Goal: Task Accomplishment & Management: Manage account settings

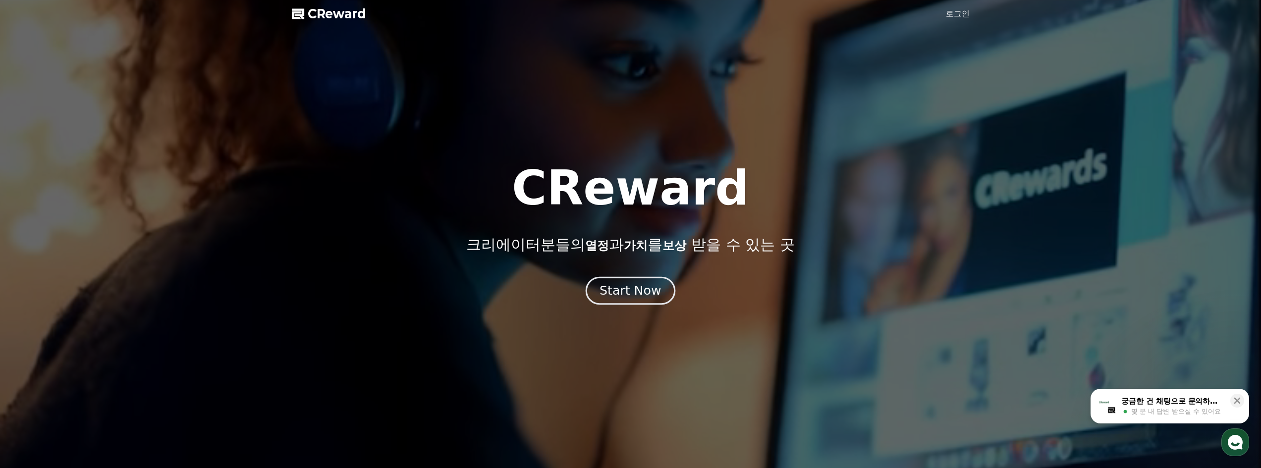
click at [623, 301] on button "Start Now" at bounding box center [631, 290] width 90 height 28
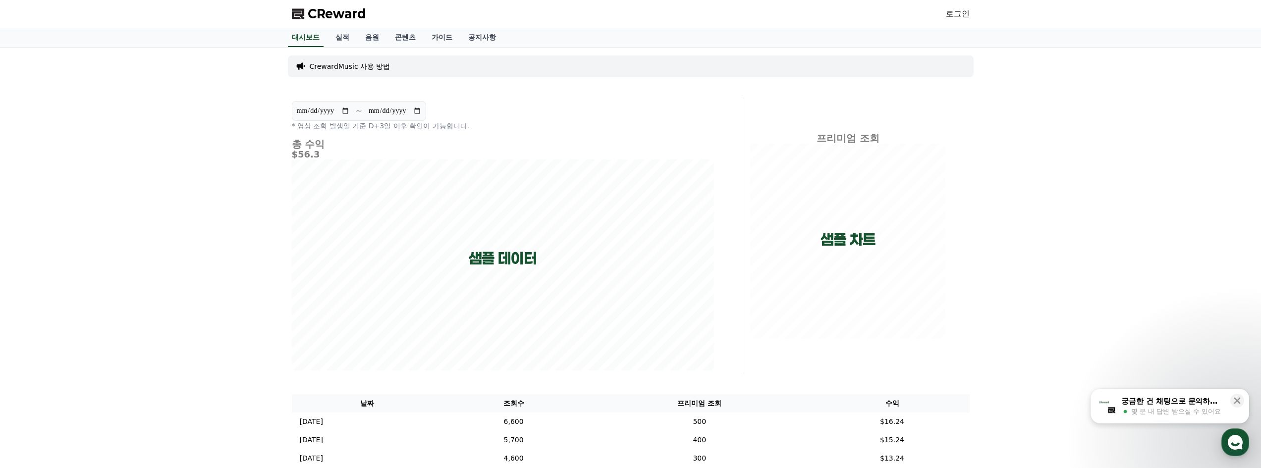
click at [950, 14] on link "로그인" at bounding box center [958, 14] width 24 height 12
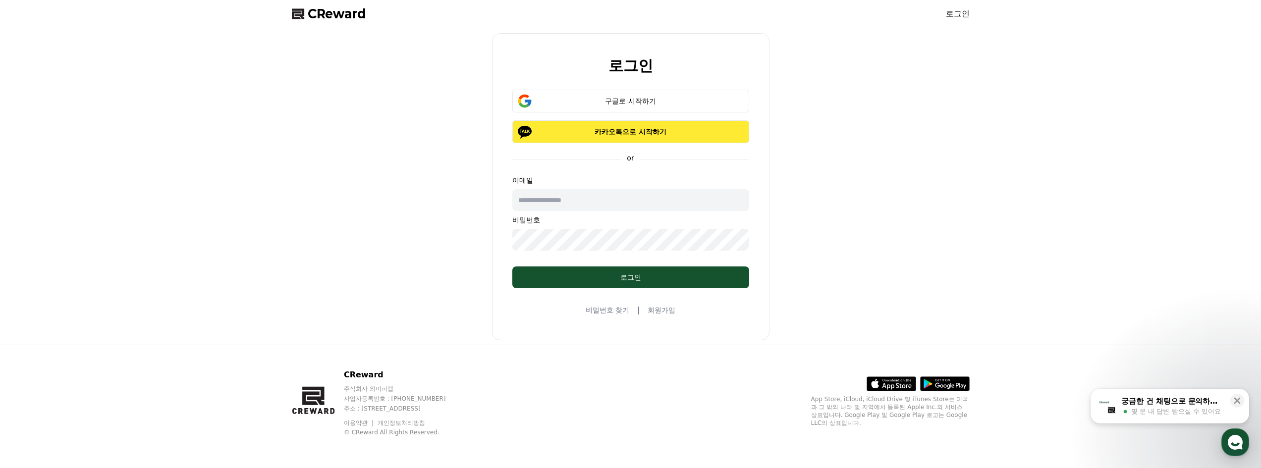
click at [686, 127] on p "카카오톡으로 시작하기" at bounding box center [631, 132] width 208 height 10
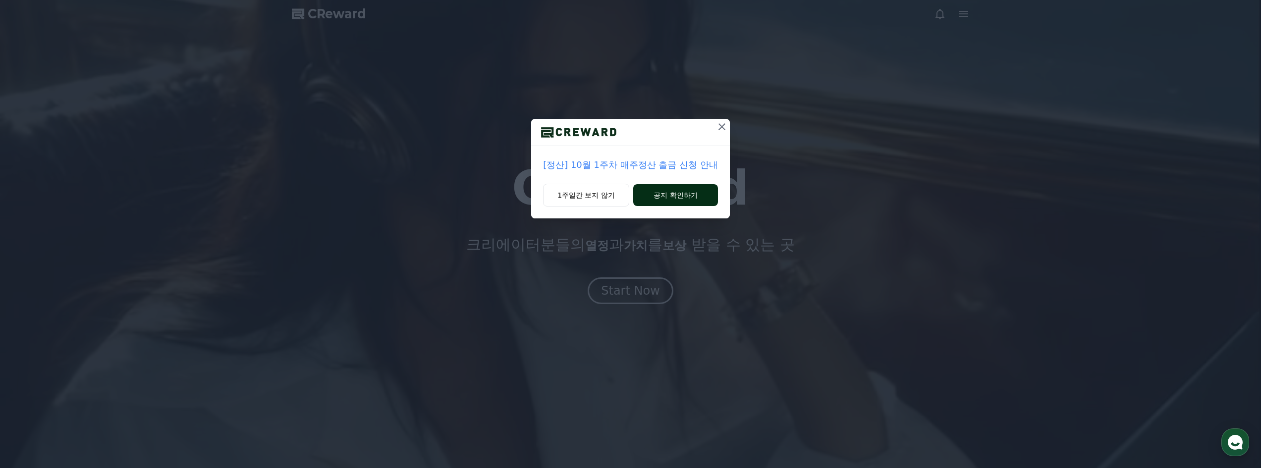
click at [669, 200] on button "공지 확인하기" at bounding box center [675, 195] width 85 height 22
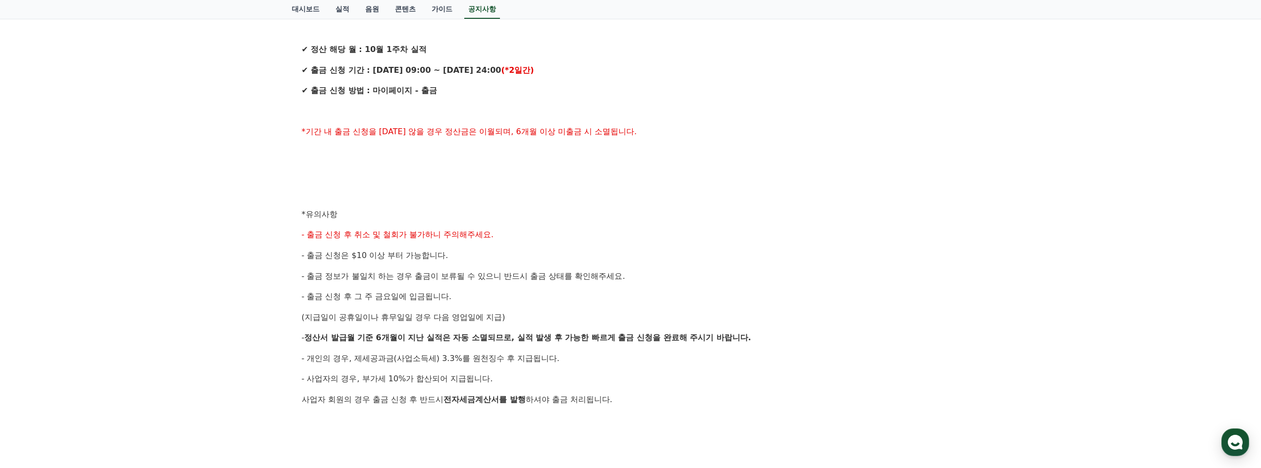
scroll to position [149, 0]
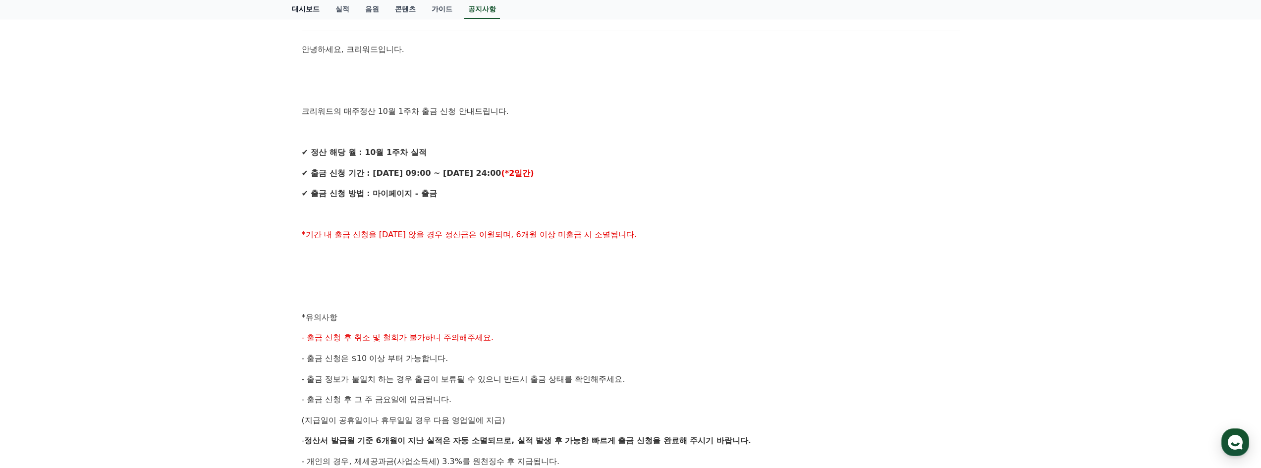
click at [296, 10] on link "대시보드" at bounding box center [306, 9] width 44 height 19
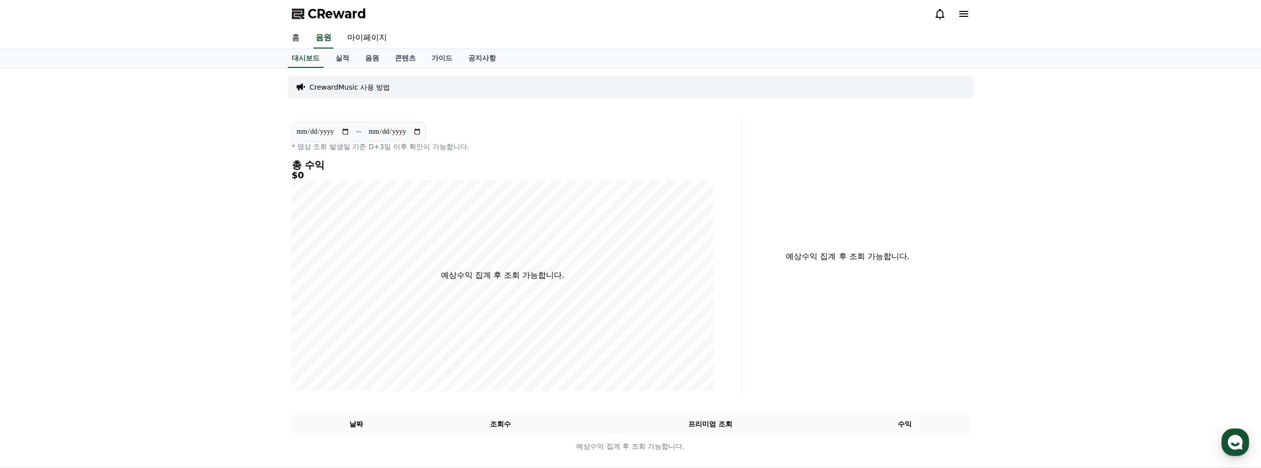
click at [958, 12] on icon at bounding box center [964, 14] width 12 height 12
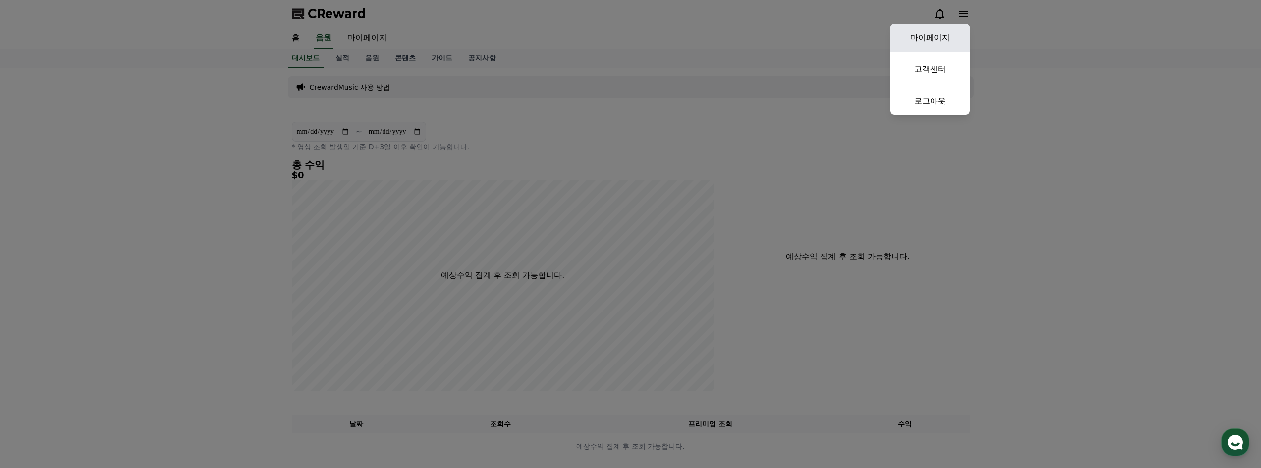
click at [947, 36] on link "마이페이지" at bounding box center [929, 38] width 79 height 28
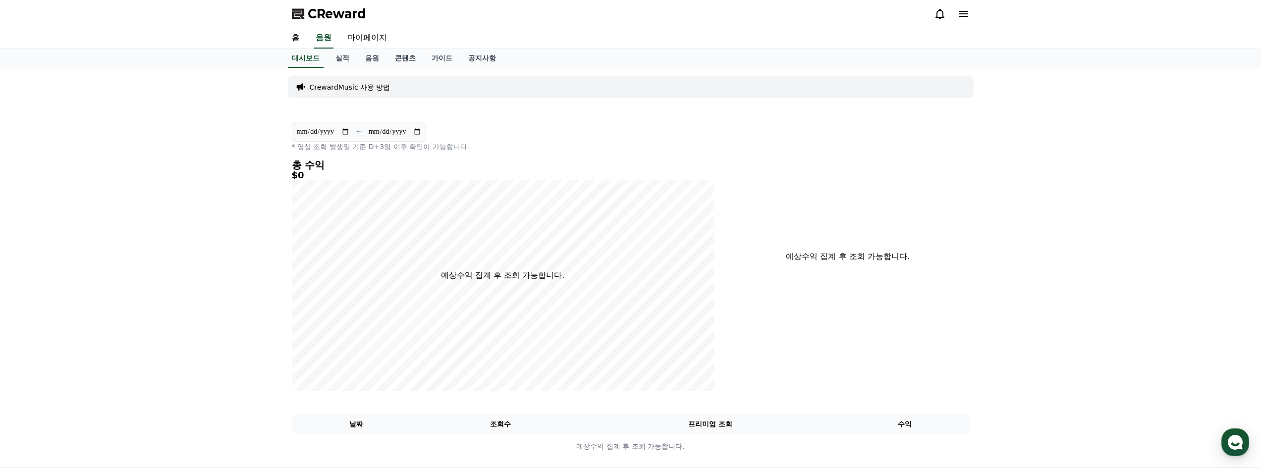
select select "**********"
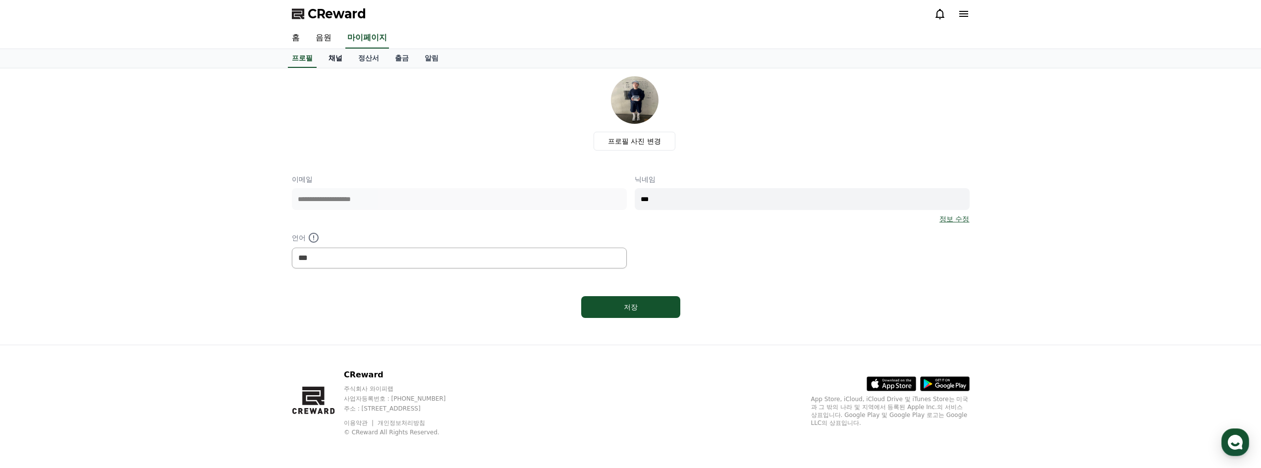
click at [334, 59] on link "채널" at bounding box center [336, 58] width 30 height 19
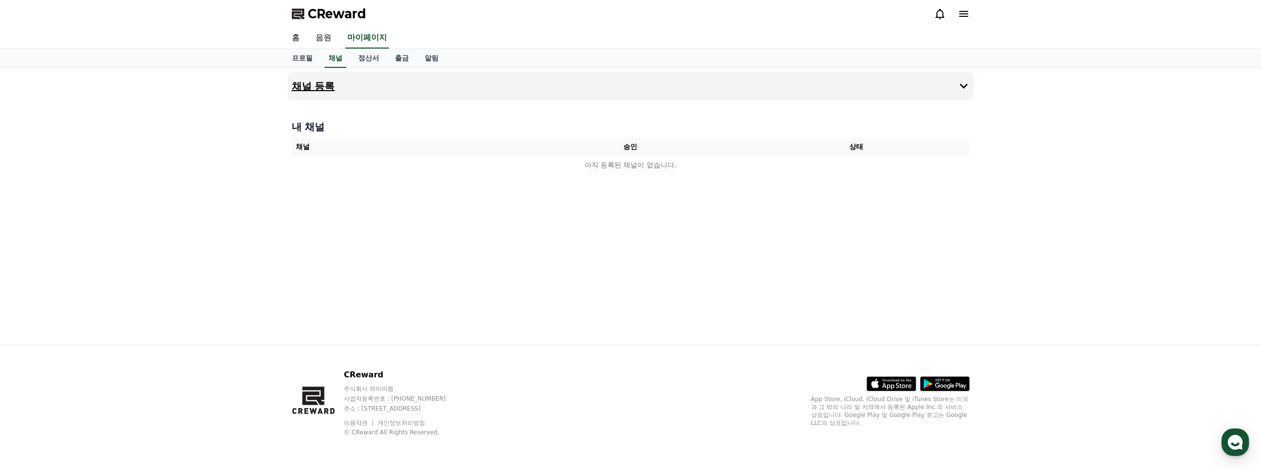
click at [917, 87] on button "채널 등록" at bounding box center [631, 86] width 686 height 28
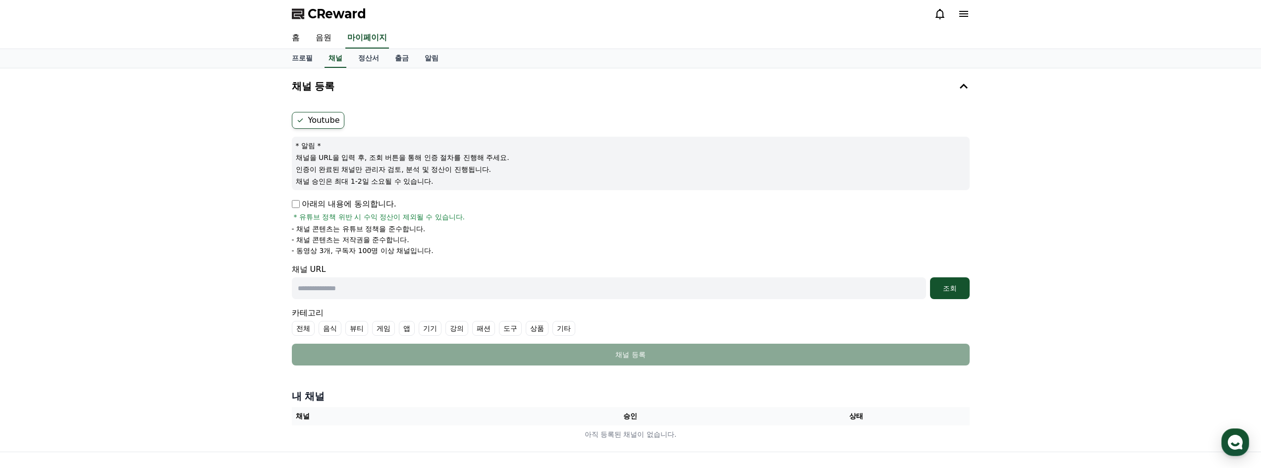
click at [371, 289] on input "text" at bounding box center [609, 288] width 634 height 22
paste input "**********"
type input "**********"
click at [966, 293] on button "조회" at bounding box center [950, 288] width 40 height 22
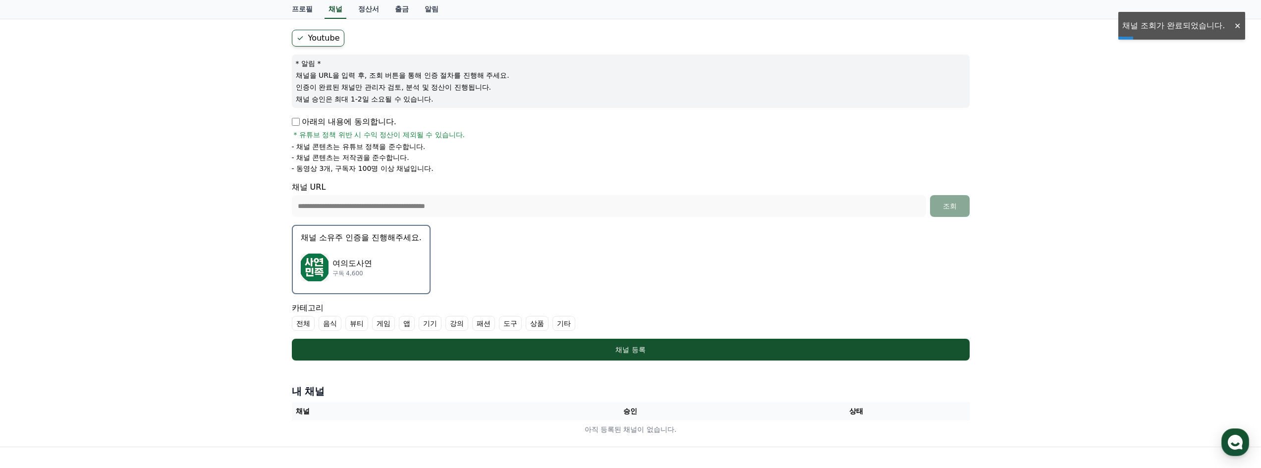
scroll to position [149, 0]
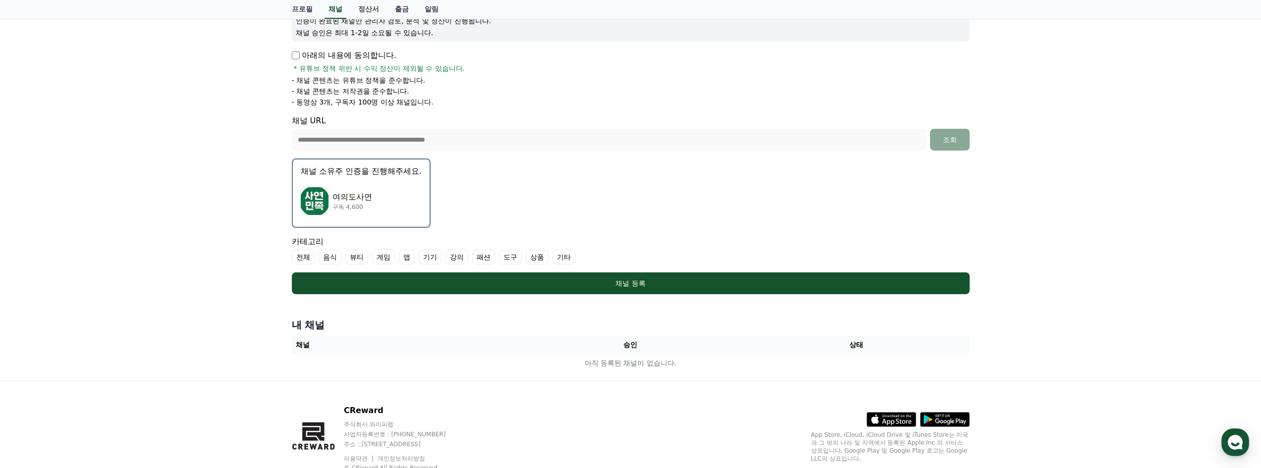
click at [563, 260] on label "기타" at bounding box center [563, 257] width 23 height 15
click at [480, 342] on th "채널" at bounding box center [405, 345] width 226 height 18
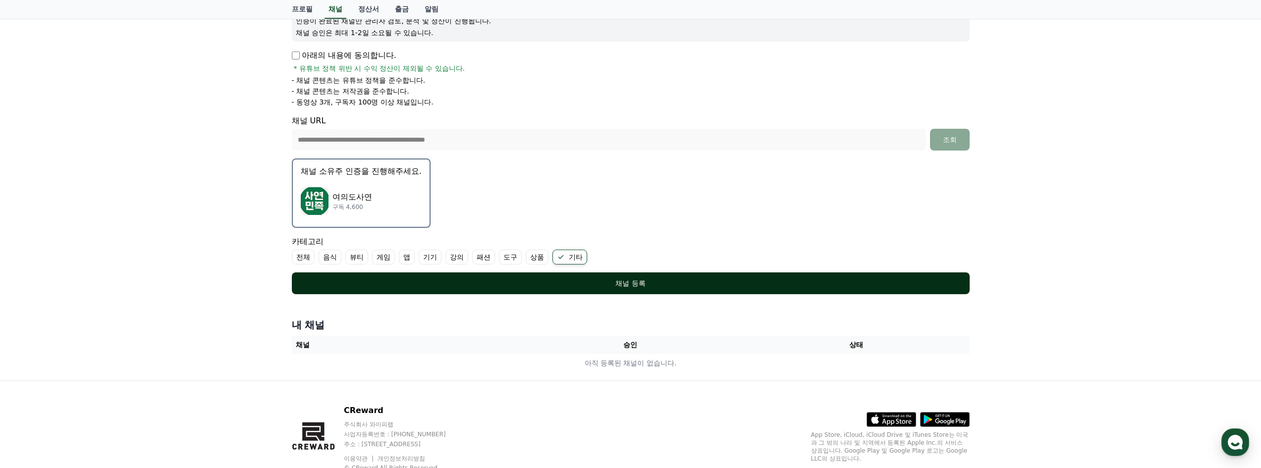
click at [629, 288] on div "채널 등록" at bounding box center [631, 283] width 638 height 10
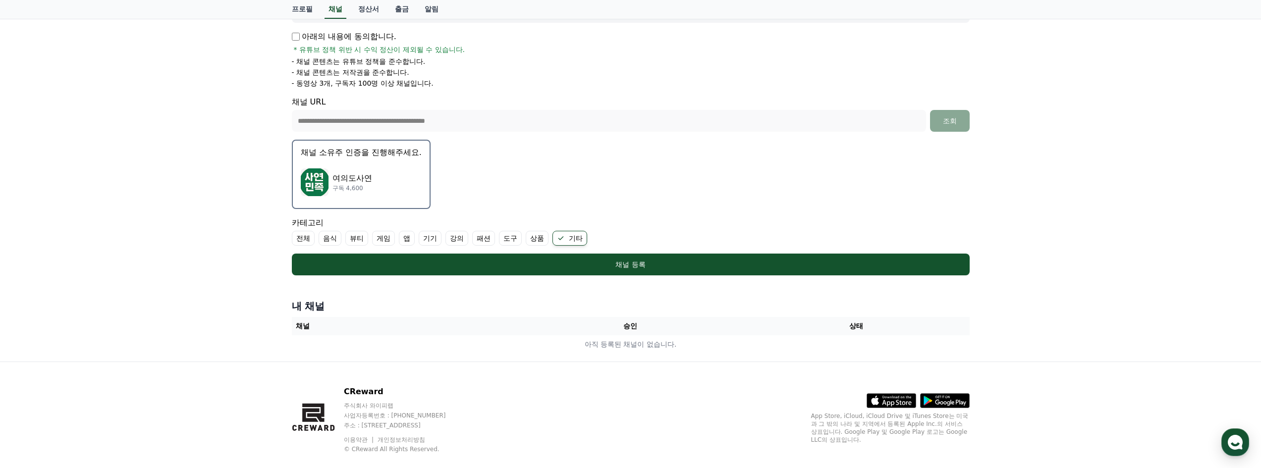
scroll to position [184, 0]
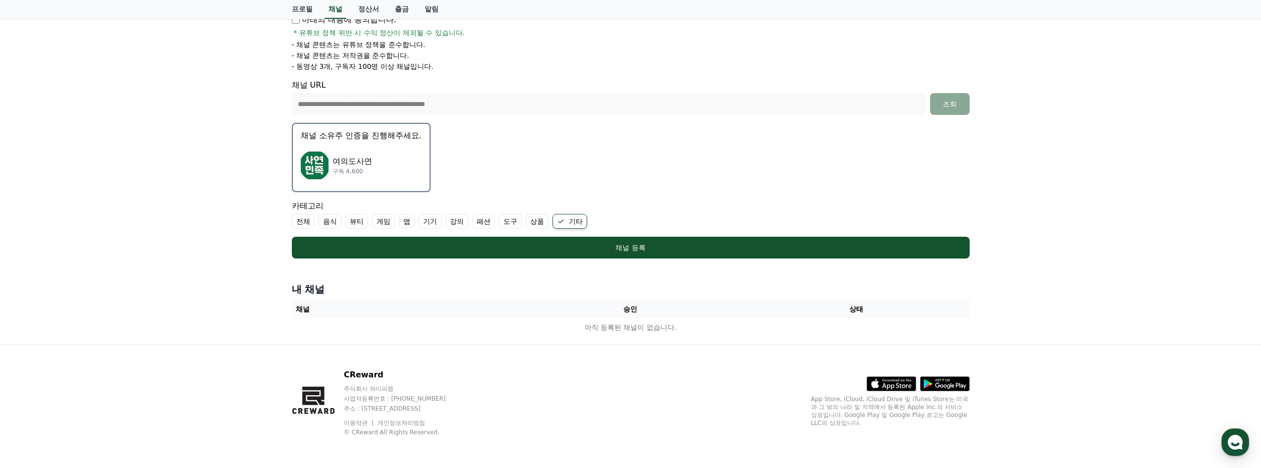
click at [347, 156] on p "여의도사연" at bounding box center [352, 162] width 40 height 12
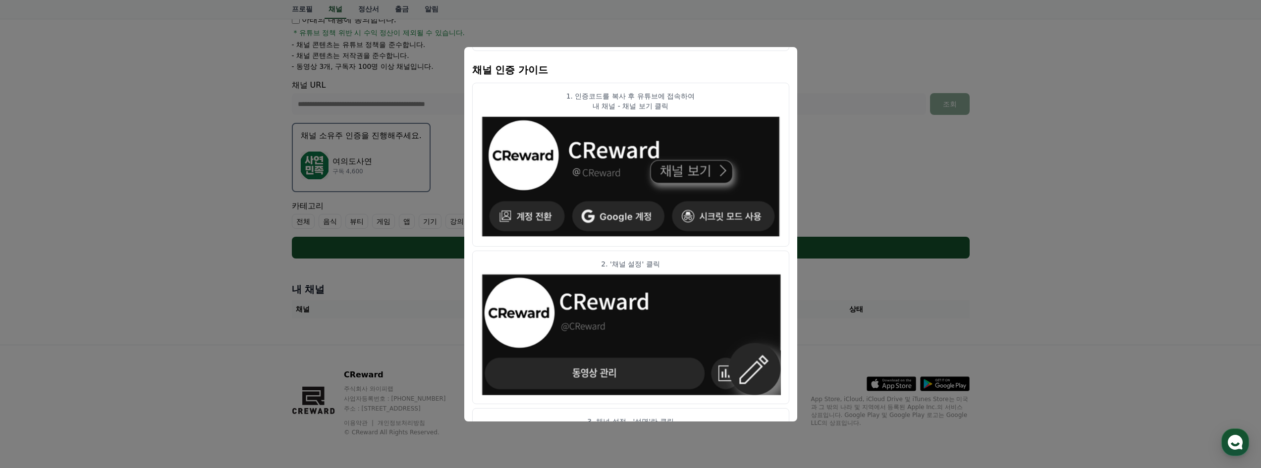
scroll to position [0, 0]
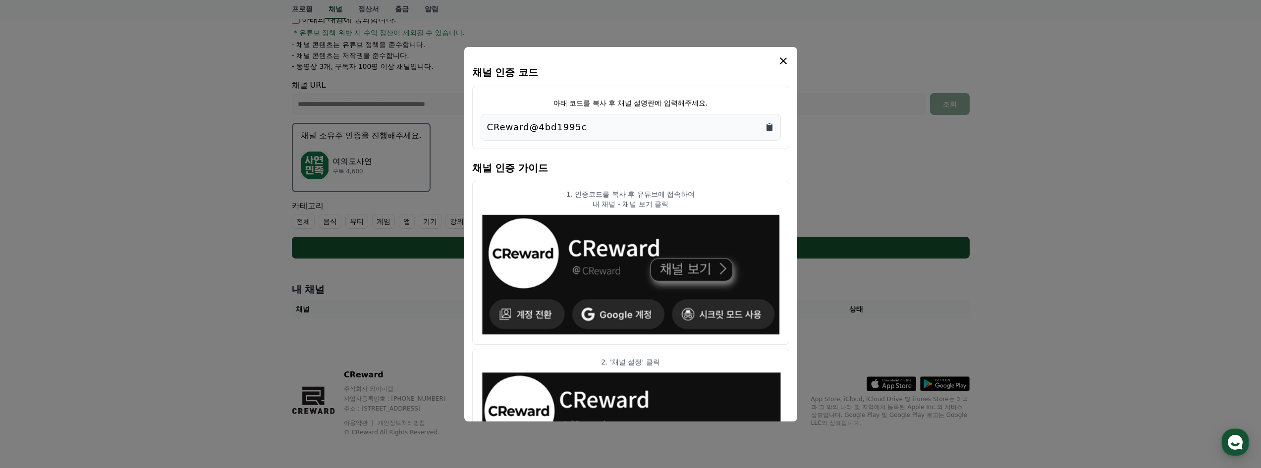
click at [769, 130] on icon "Copy to clipboard" at bounding box center [770, 127] width 6 height 7
click at [781, 57] on icon "modal" at bounding box center [783, 61] width 12 height 12
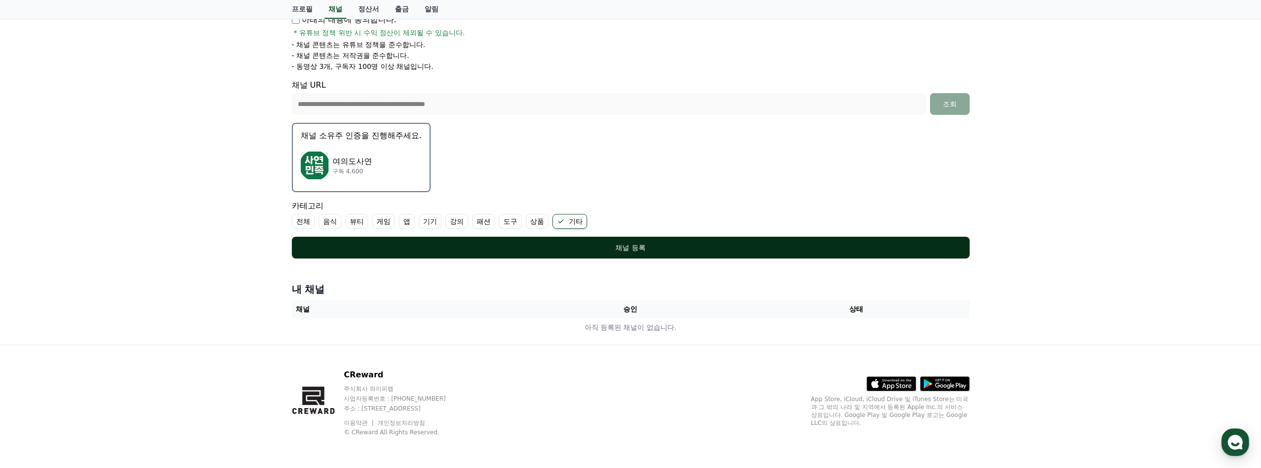
click at [618, 253] on button "채널 등록" at bounding box center [631, 248] width 678 height 22
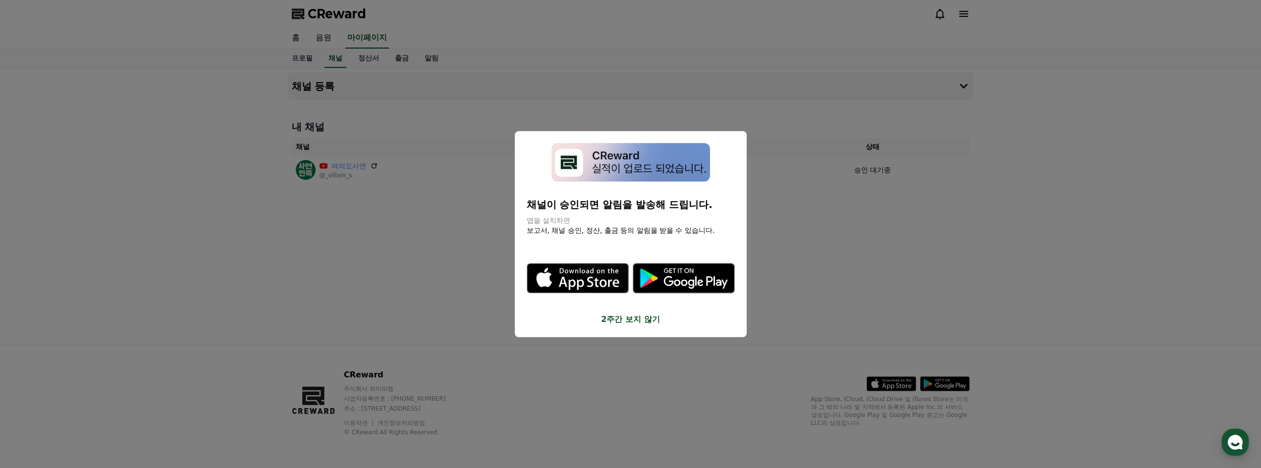
click at [1074, 259] on button "close modal" at bounding box center [630, 234] width 1261 height 468
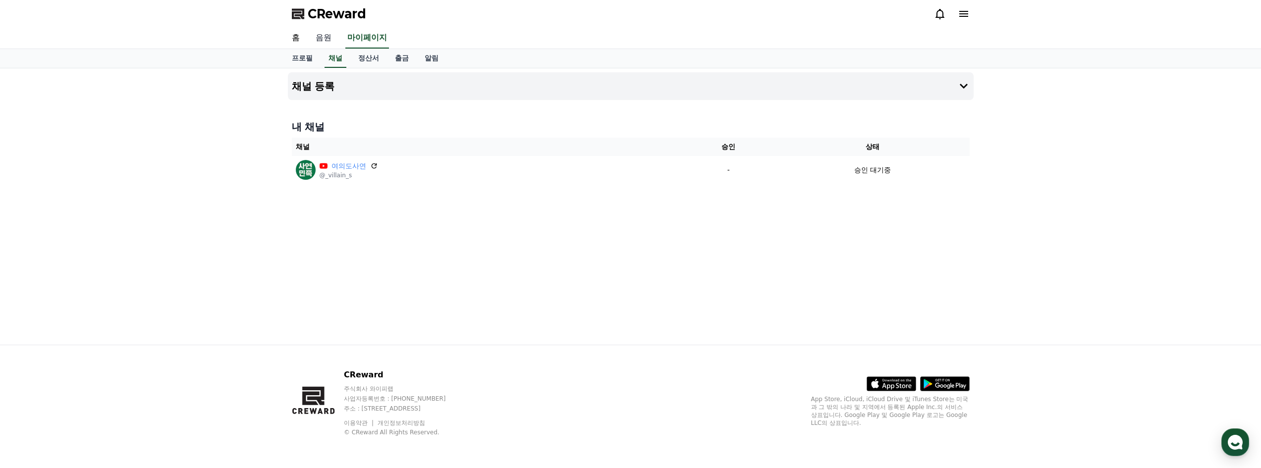
click at [331, 40] on link "음원" at bounding box center [324, 38] width 32 height 21
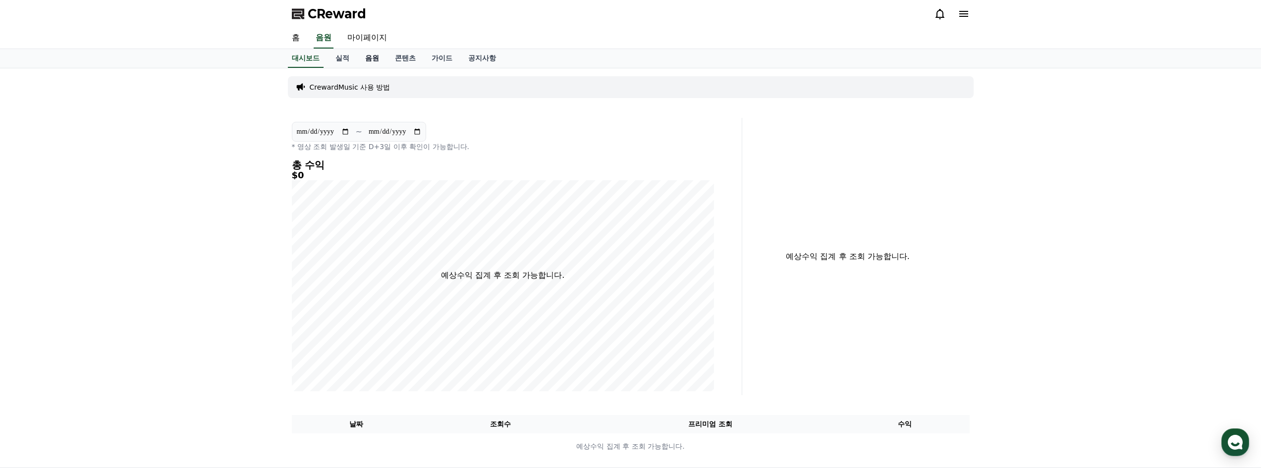
click at [371, 56] on link "음원" at bounding box center [372, 58] width 30 height 19
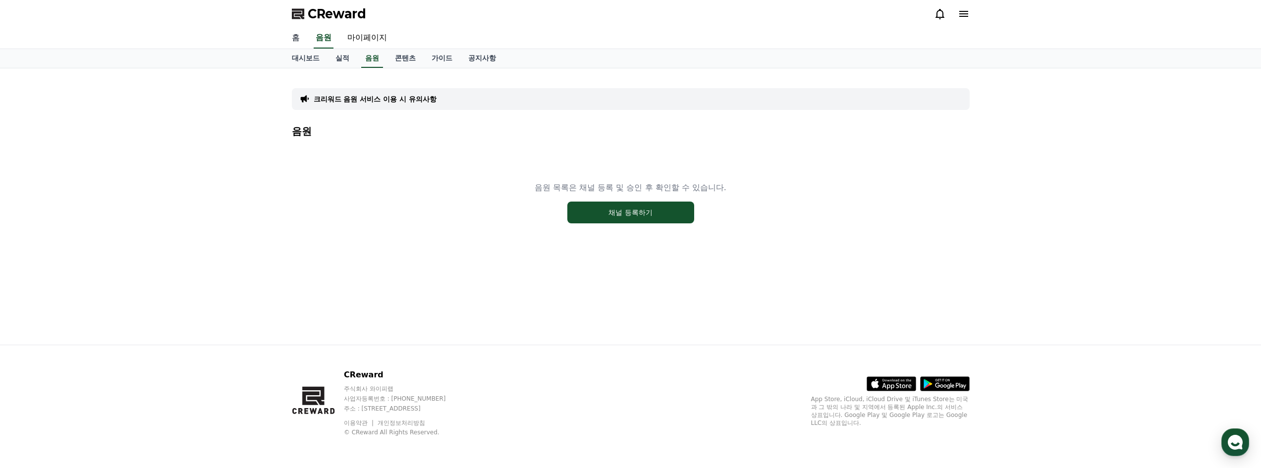
click at [295, 42] on link "홈" at bounding box center [296, 38] width 24 height 21
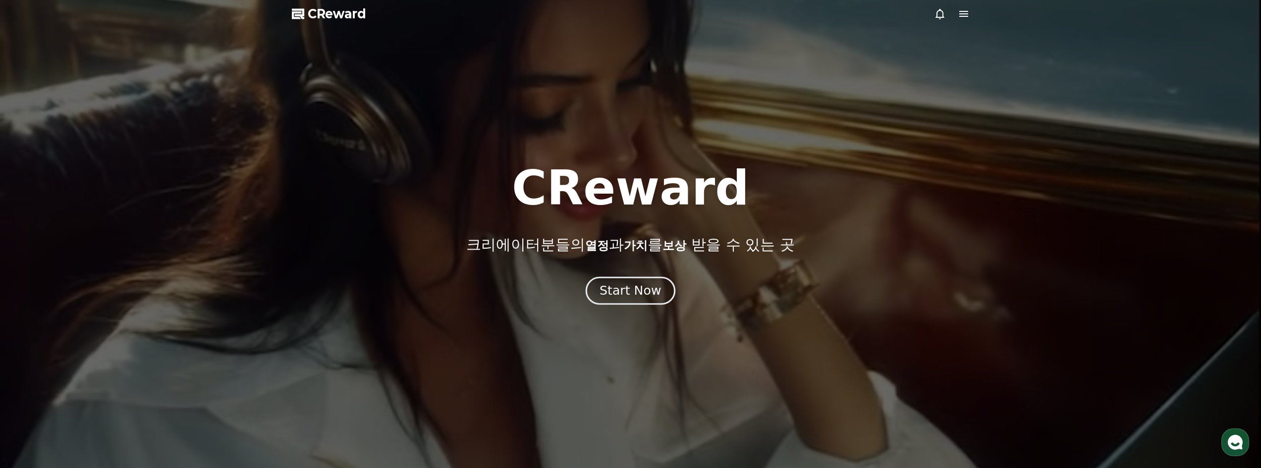
click at [621, 287] on div "Start Now" at bounding box center [630, 290] width 61 height 17
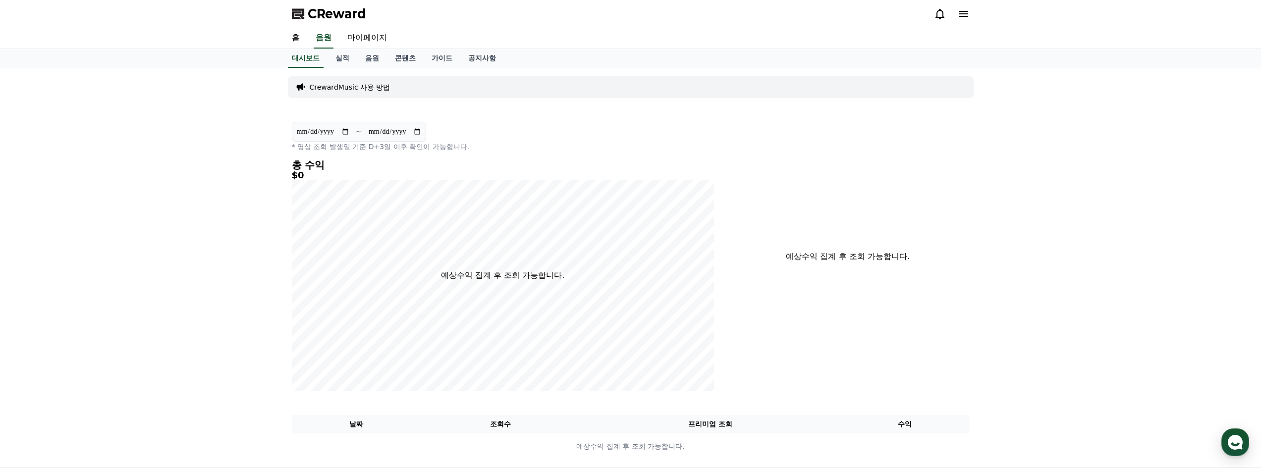
click at [964, 16] on icon at bounding box center [963, 14] width 9 height 6
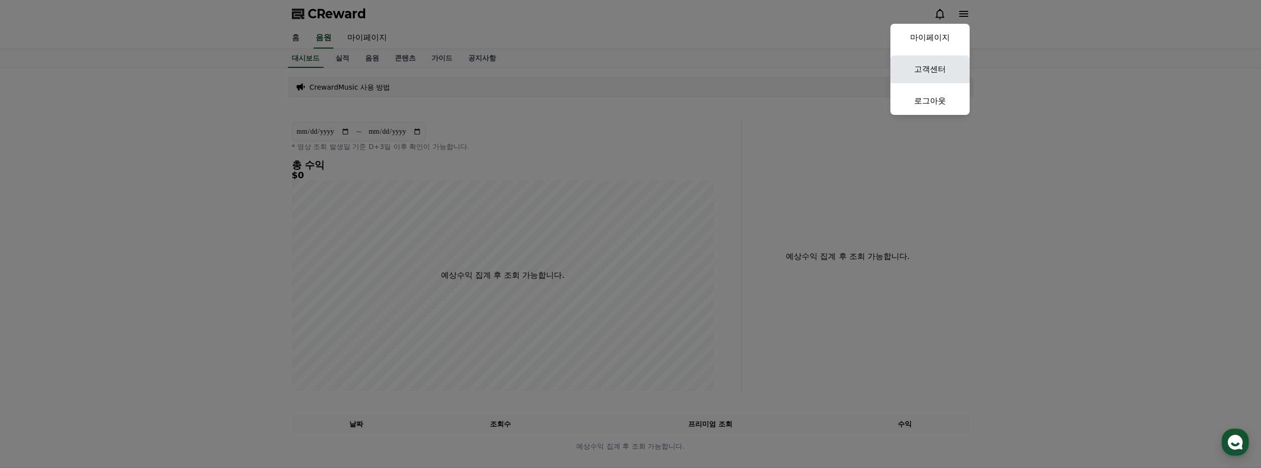
click at [937, 62] on link "고객센터" at bounding box center [929, 69] width 79 height 28
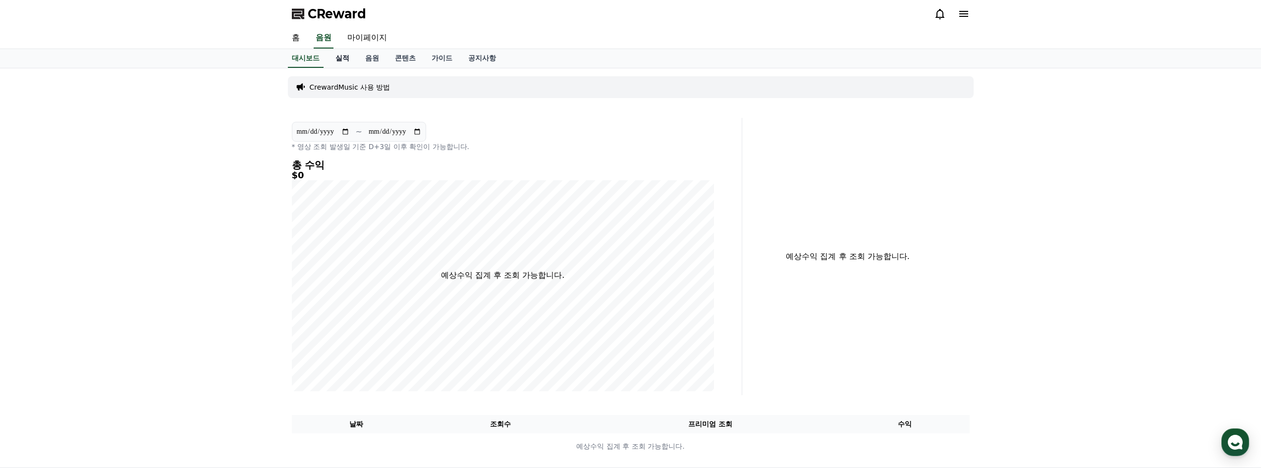
click at [344, 59] on link "실적" at bounding box center [343, 58] width 30 height 19
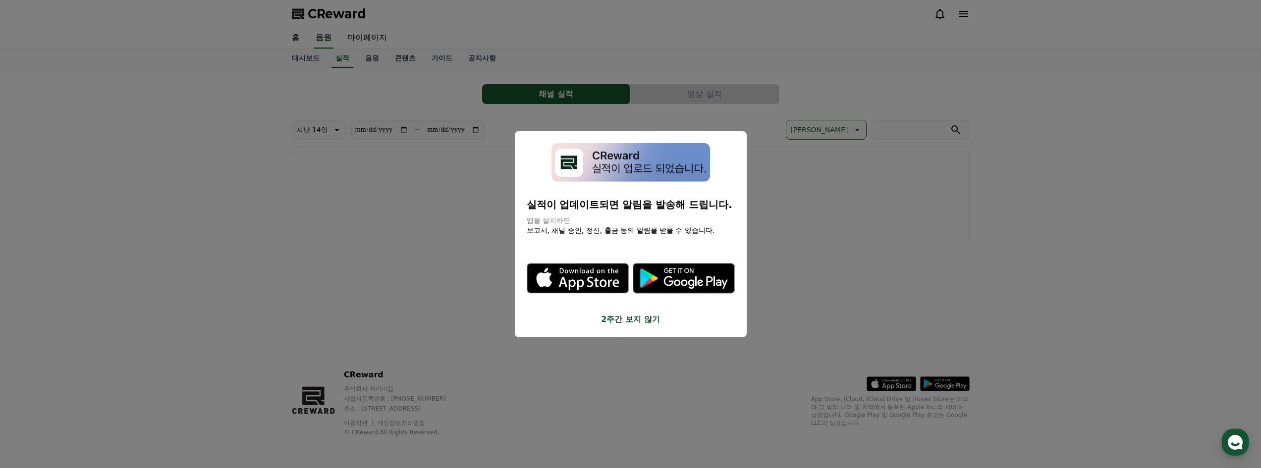
click at [377, 60] on button "close modal" at bounding box center [630, 234] width 1261 height 468
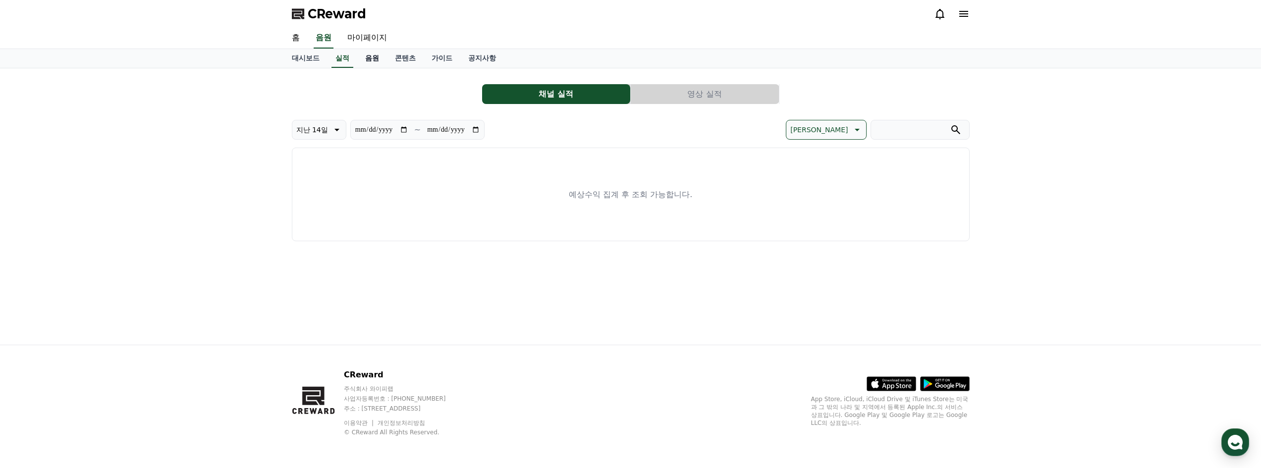
click at [376, 55] on link "음원" at bounding box center [372, 58] width 30 height 19
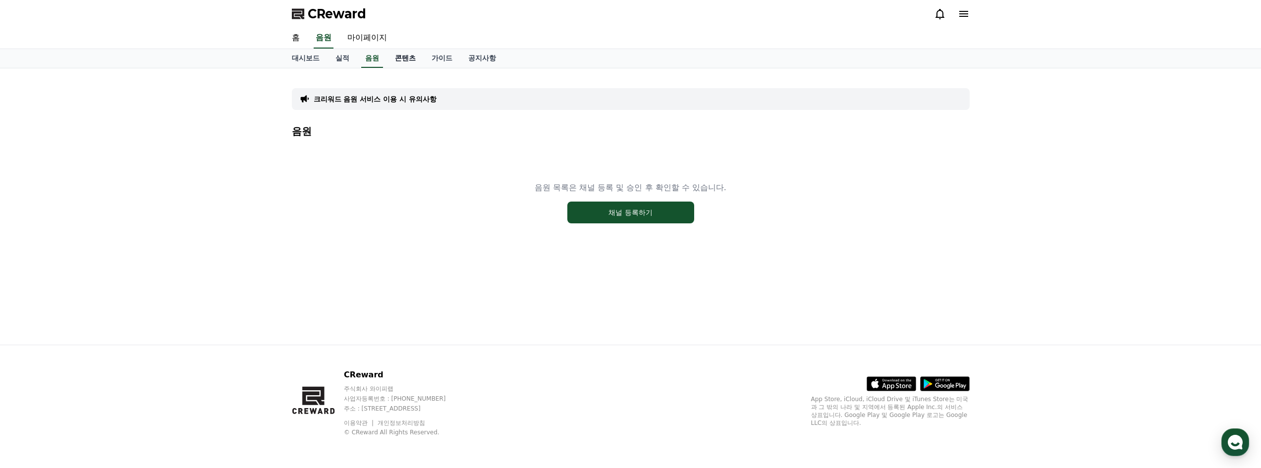
click at [391, 55] on link "콘텐츠" at bounding box center [405, 58] width 37 height 19
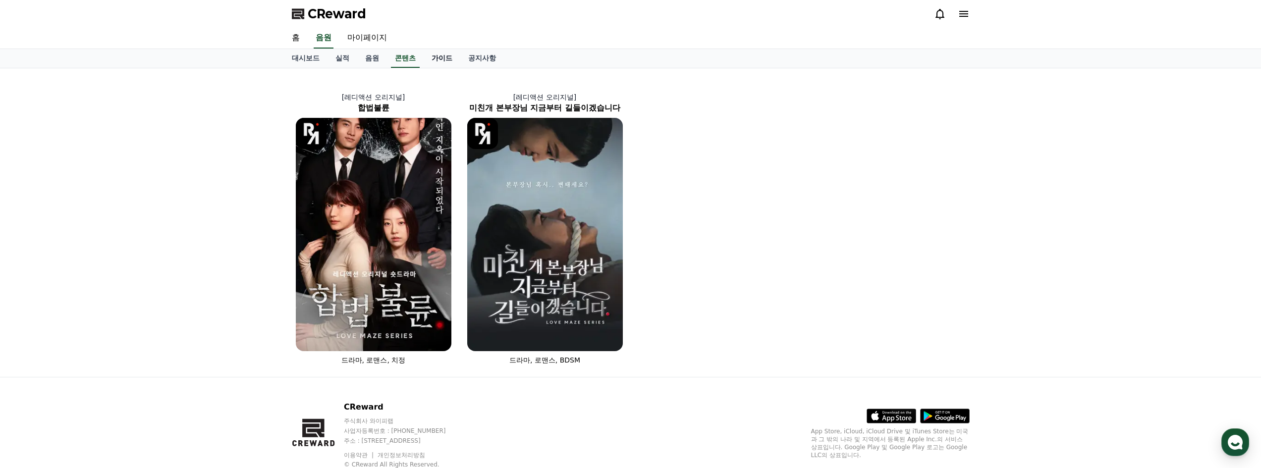
click at [433, 57] on link "가이드" at bounding box center [442, 58] width 37 height 19
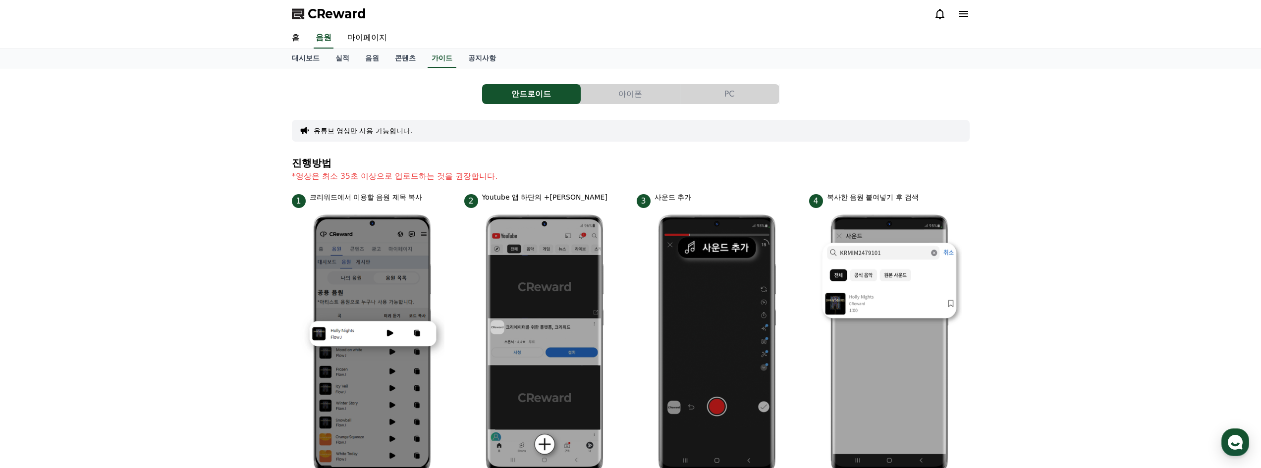
click at [735, 92] on button "PC" at bounding box center [729, 94] width 99 height 20
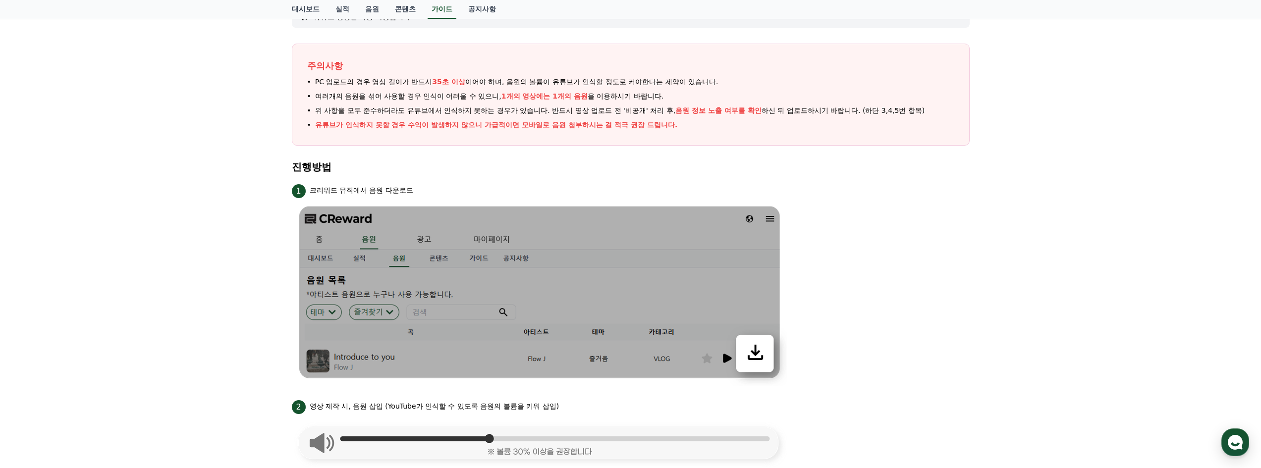
scroll to position [99, 0]
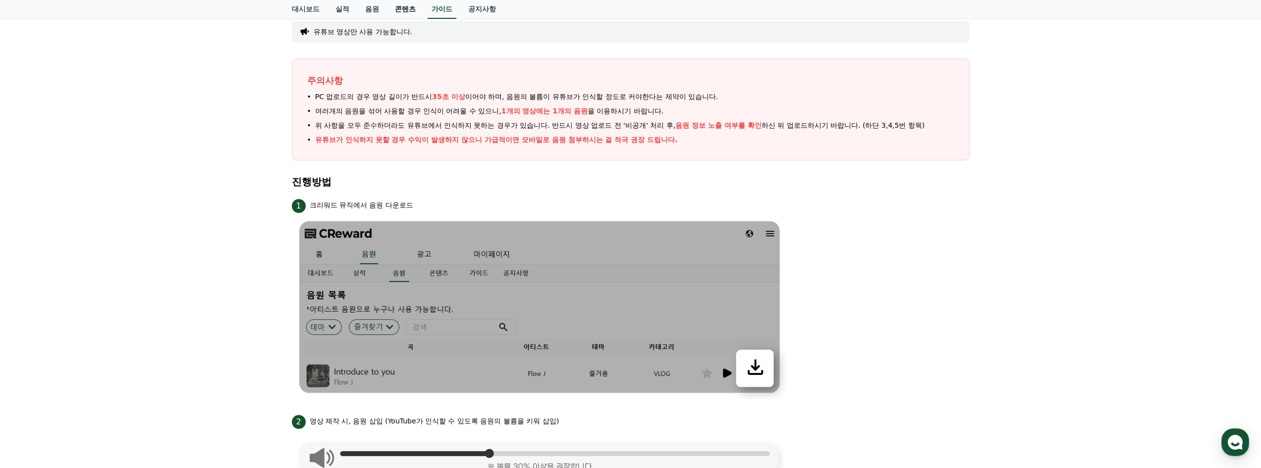
click at [412, 10] on link "콘텐츠" at bounding box center [405, 9] width 37 height 19
